Goal: Task Accomplishment & Management: Manage account settings

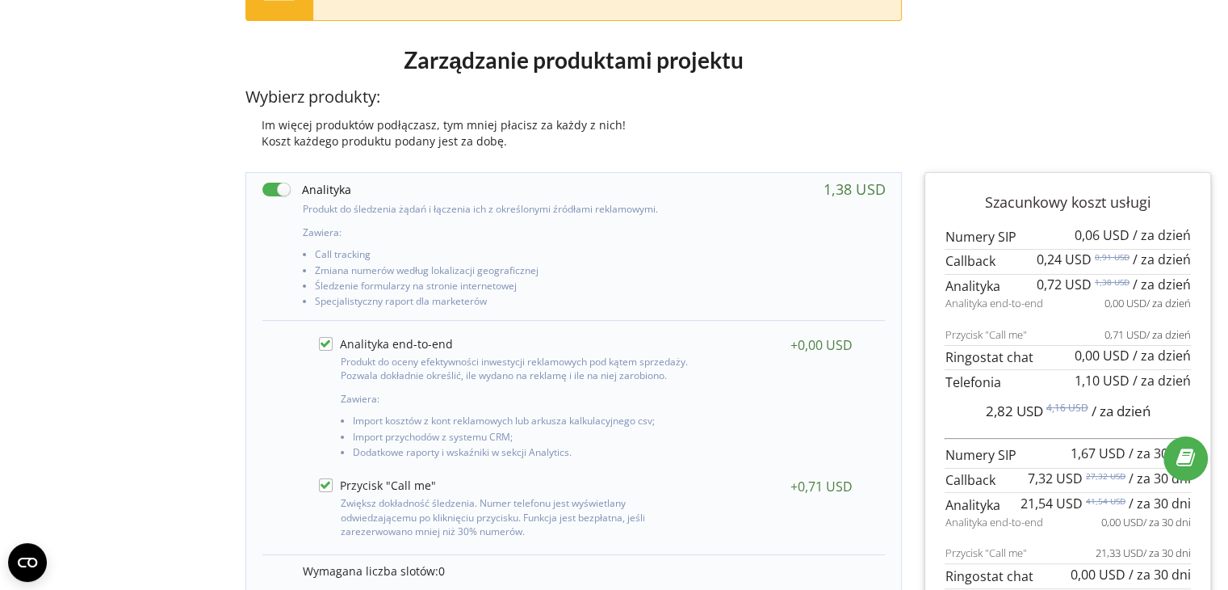
drag, startPoint x: 0, startPoint y: 0, endPoint x: 280, endPoint y: 191, distance: 338.9
click at [280, 191] on label at bounding box center [306, 189] width 89 height 17
checkbox input "false"
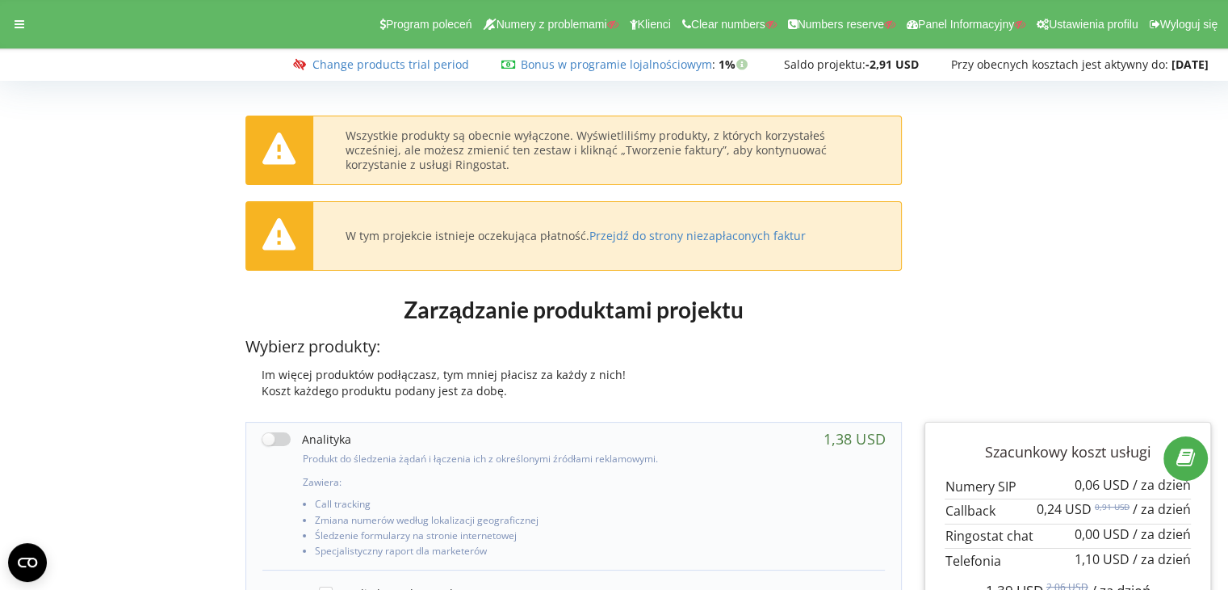
click at [280, 444] on div "Produkt do śledzenia żądań i łączenia ich z określonymi źródłami reklamowymi. Z…" at bounding box center [480, 495] width 436 height 131
click at [278, 437] on label at bounding box center [306, 438] width 89 height 17
checkbox input "true"
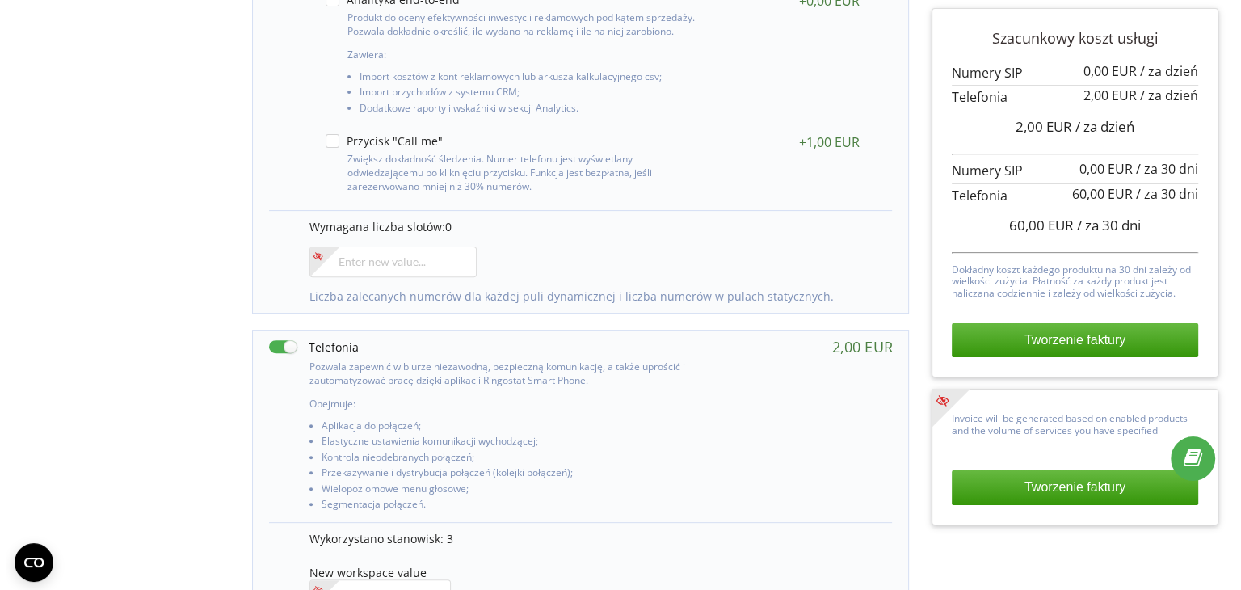
scroll to position [654, 0]
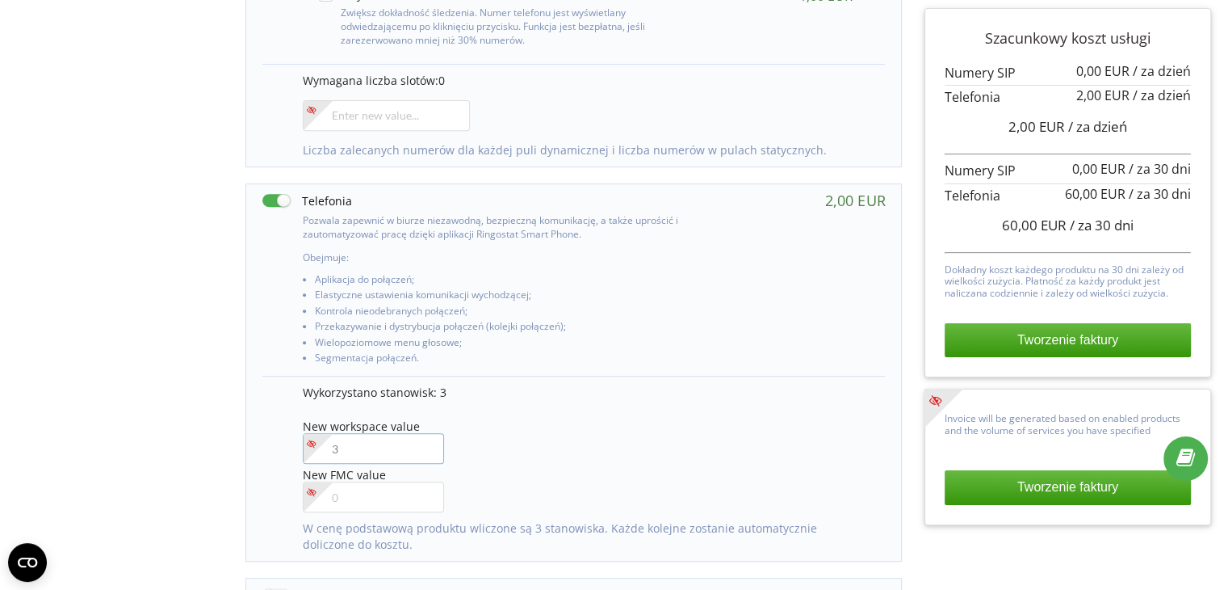
drag, startPoint x: 375, startPoint y: 447, endPoint x: 247, endPoint y: 443, distance: 127.6
click at [247, 443] on div "Pozwala zapewnić w biurze niezawodną, bezpieczną komunikację, a także uprościć …" at bounding box center [574, 372] width 657 height 379
type input"] "15"
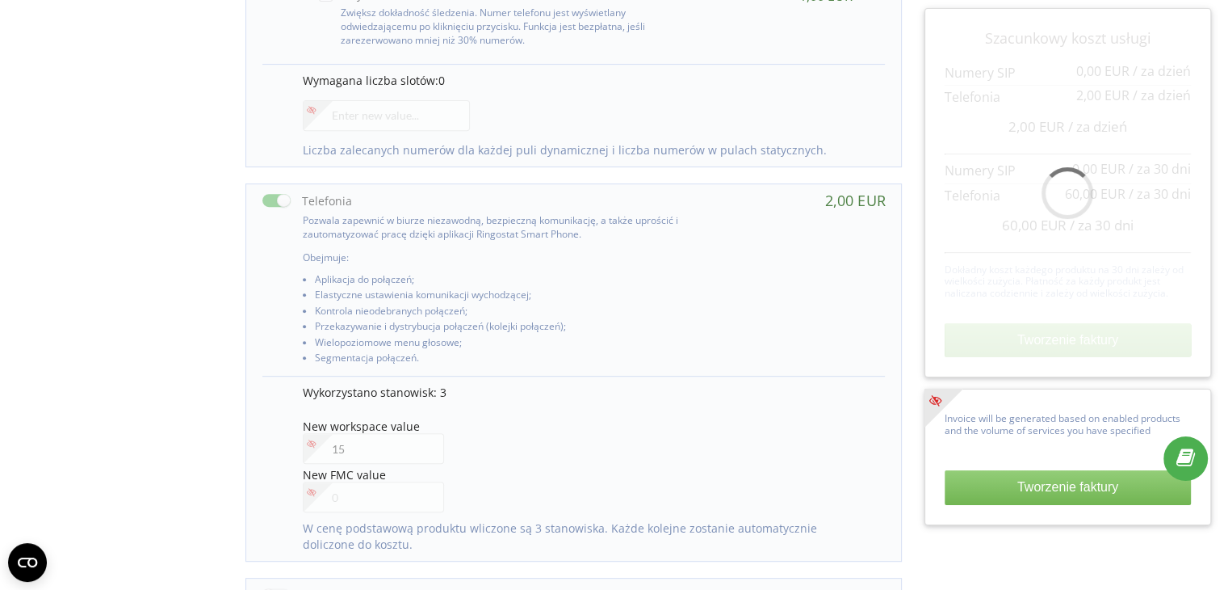
click at [36, 273] on div "Zarządzanie produktami projektu Wybierz produkty: Im więcej produktów podłączas…" at bounding box center [614, 357] width 1217 height 1620
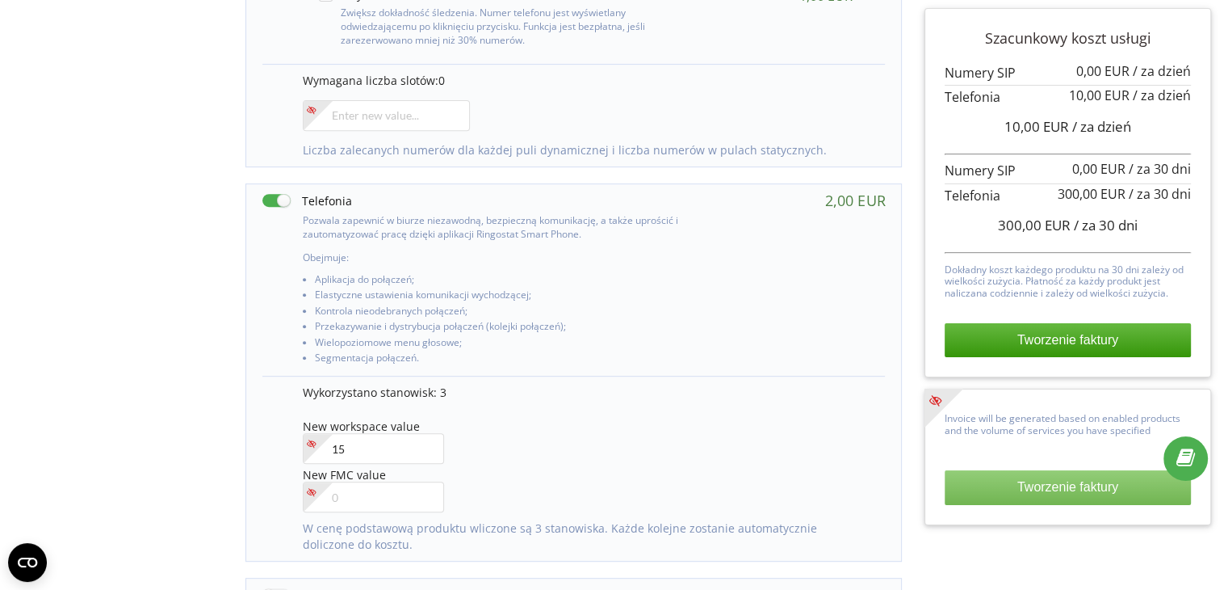
click at [1027, 489] on button "Tworzenie faktury" at bounding box center [1068, 487] width 246 height 34
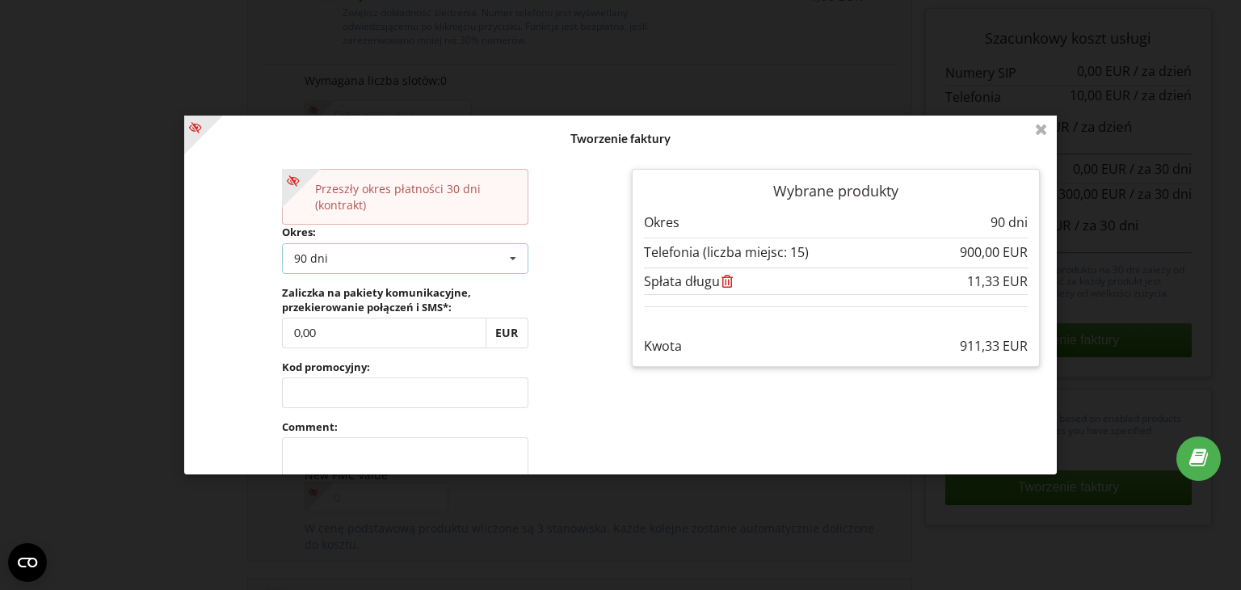
click at [381, 253] on div "90 dni Doładuj saldo bez przedłużania 30 dni 90 dni 360 dni ( 20% / 30% 30%" at bounding box center [405, 258] width 246 height 31
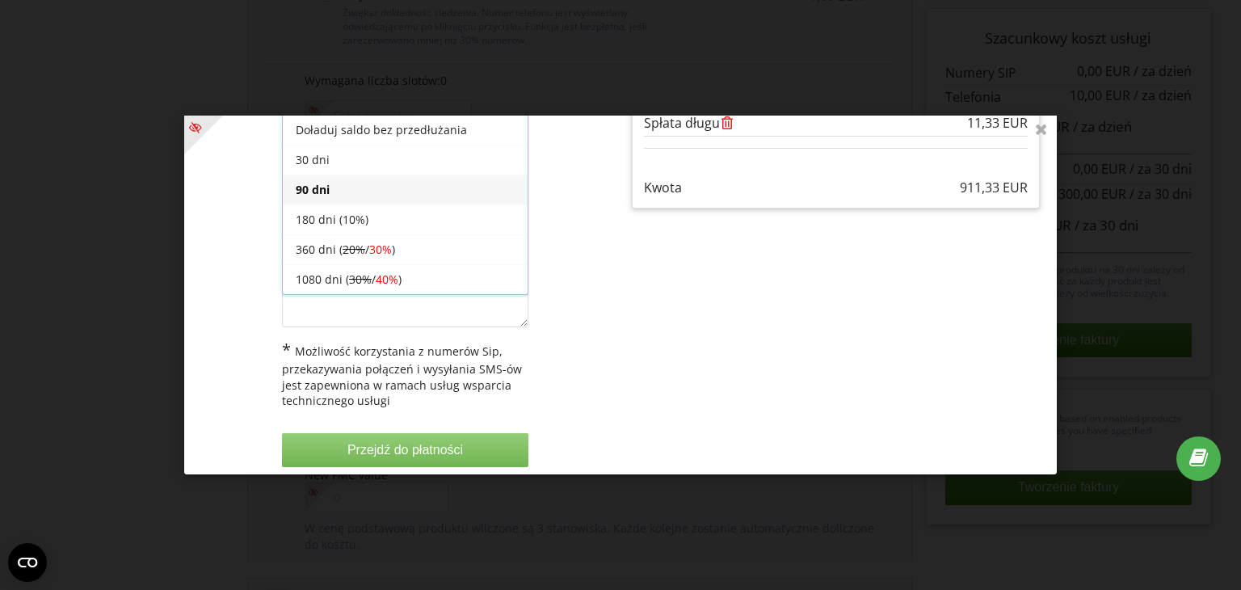
scroll to position [162, 0]
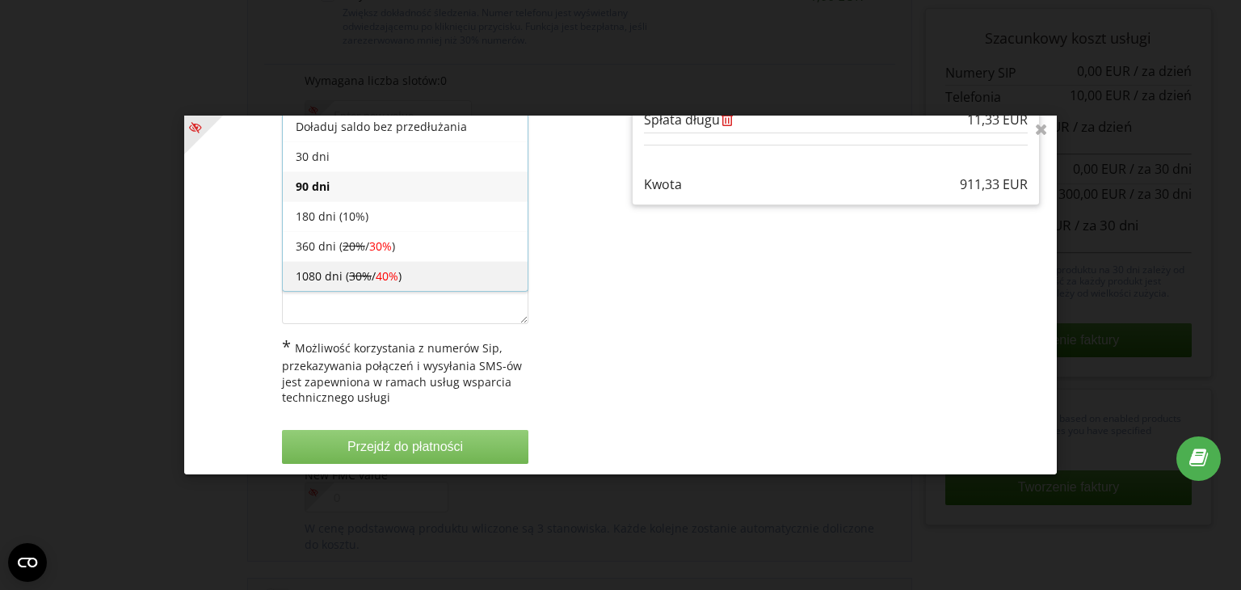
click at [349, 280] on s "30%" at bounding box center [360, 275] width 23 height 15
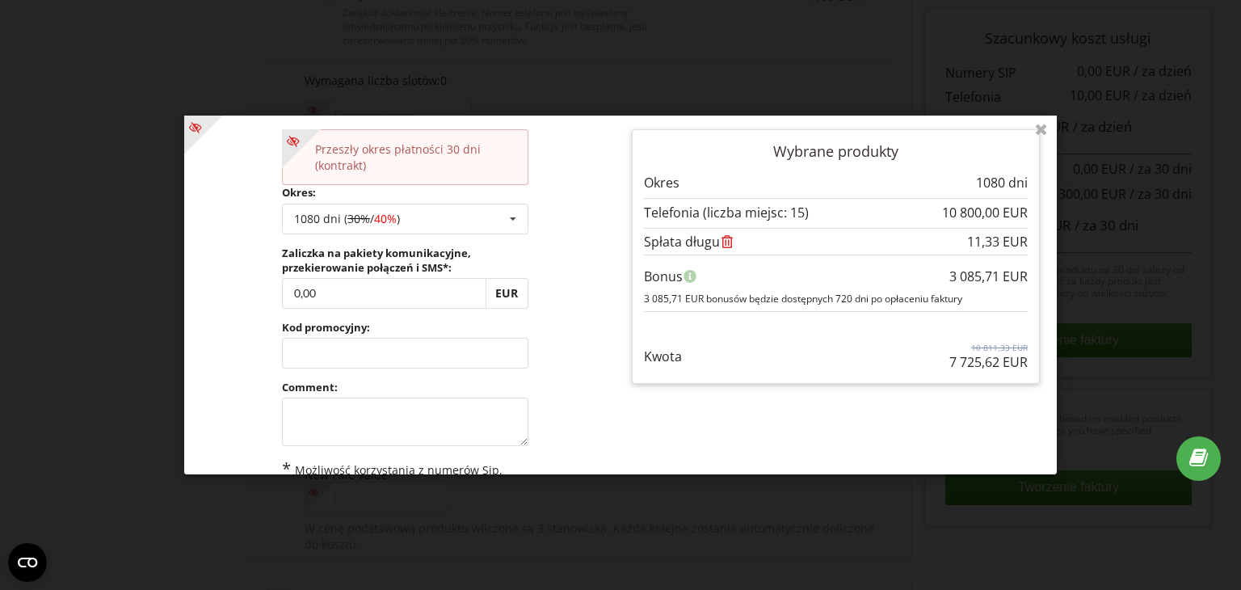
scroll to position [0, 0]
